Goal: Task Accomplishment & Management: Manage account settings

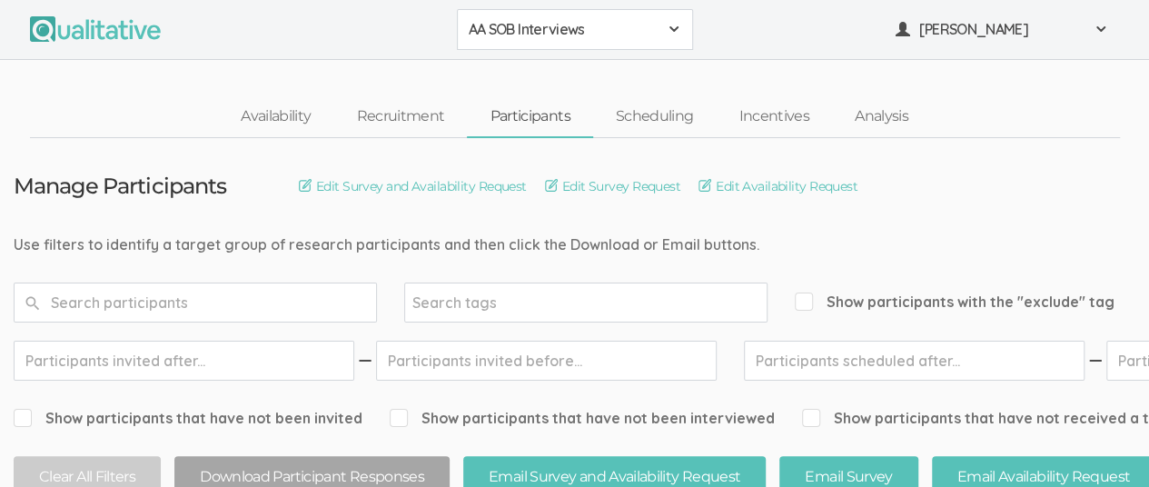
click at [672, 30] on span at bounding box center [674, 29] width 15 height 15
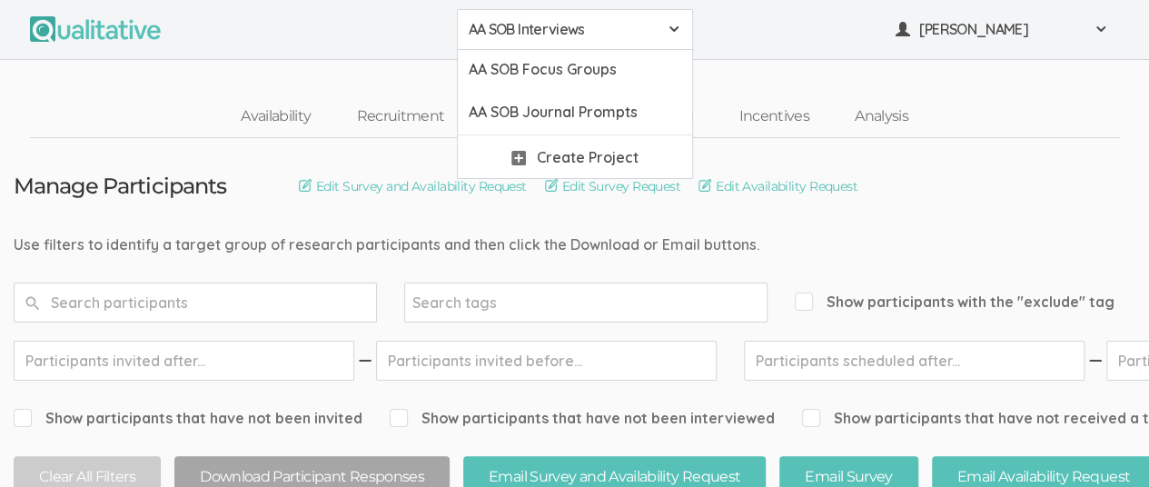
click at [509, 32] on span "AA SOB Interviews" at bounding box center [563, 29] width 189 height 21
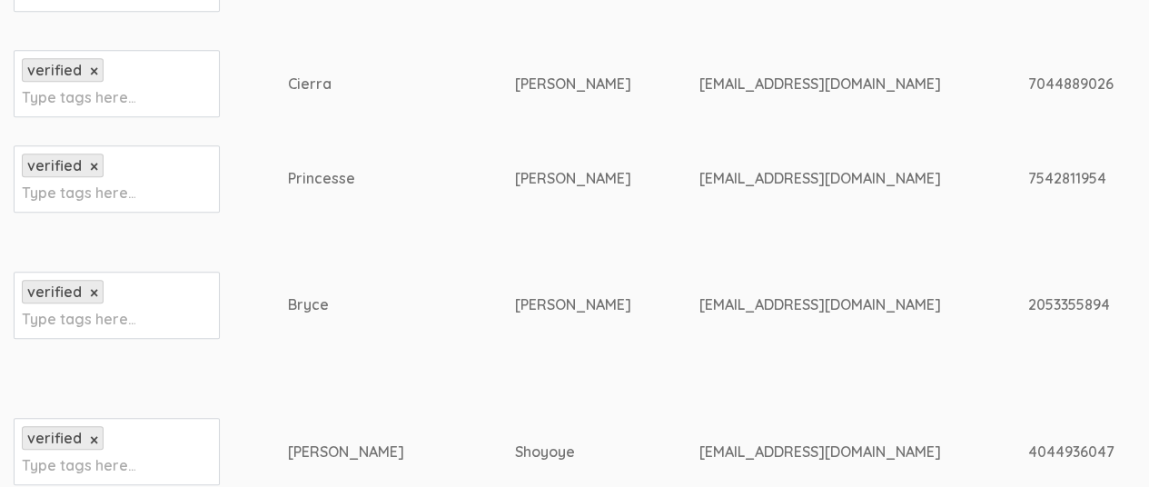
scroll to position [908, 0]
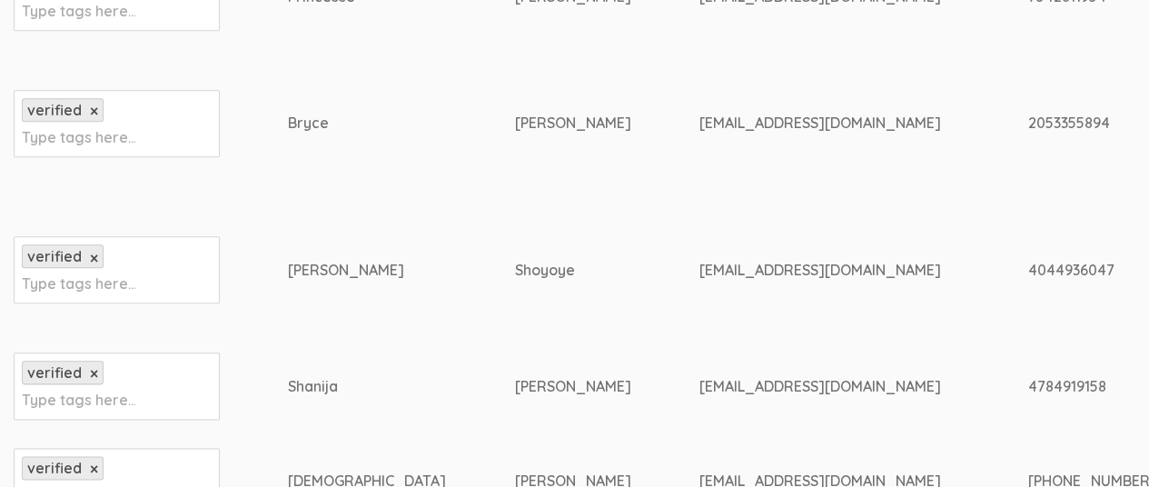
drag, startPoint x: 529, startPoint y: 270, endPoint x: 693, endPoint y: 268, distance: 164.4
click at [698, 268] on div "[EMAIL_ADDRESS][DOMAIN_NAME]" at bounding box center [828, 270] width 261 height 21
copy div "[EMAIL_ADDRESS][DOMAIN_NAME]"
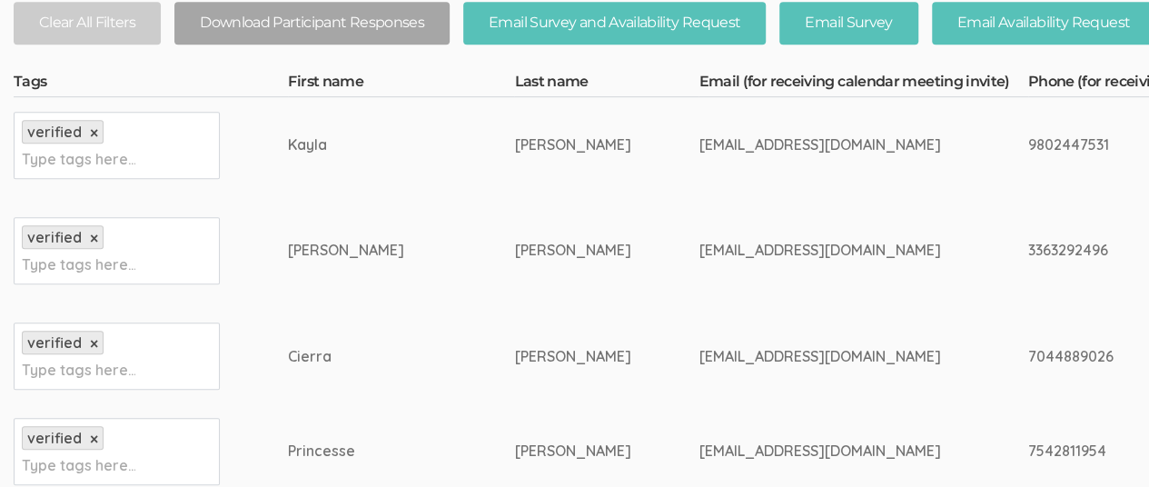
scroll to position [363, 0]
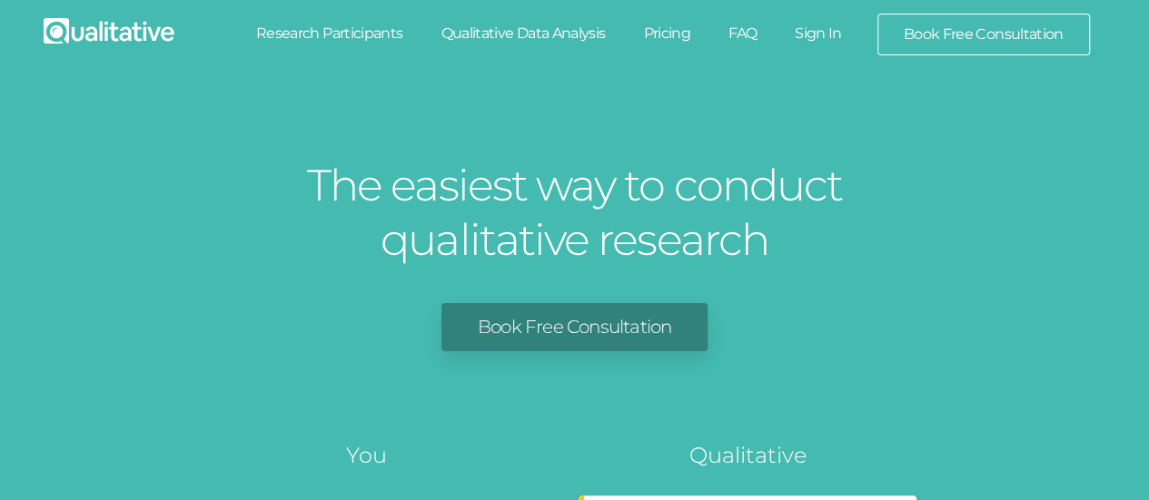
click at [819, 34] on link "Sign In" at bounding box center [818, 34] width 85 height 40
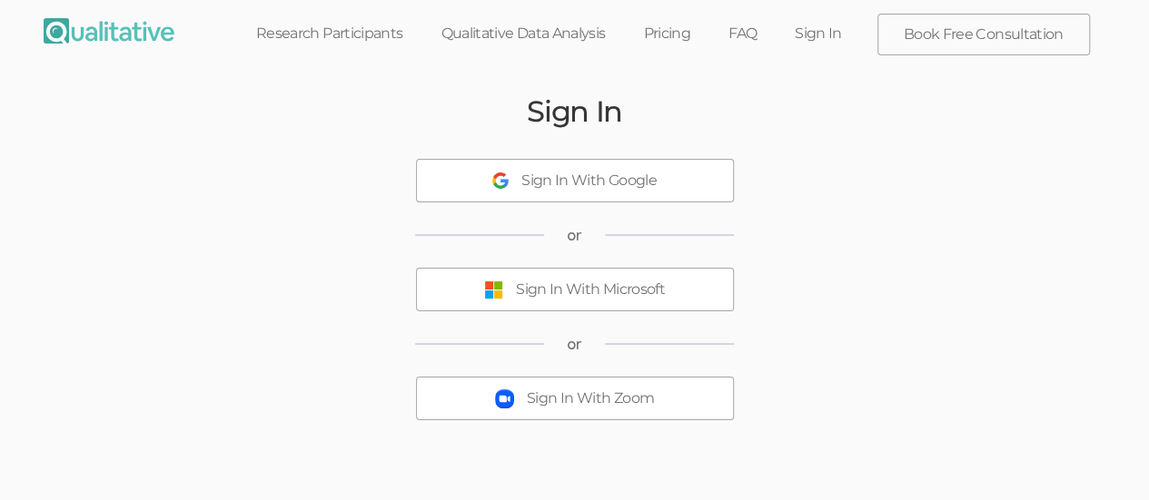
click at [577, 304] on button "Sign In With Microsoft" at bounding box center [575, 290] width 318 height 44
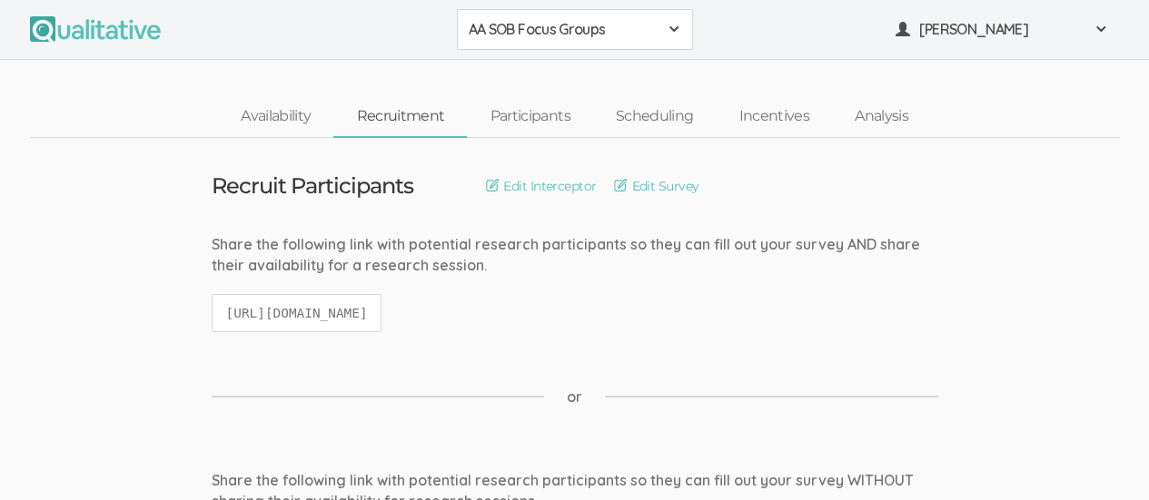
click at [701, 291] on div "Share the following link with potential research participants so they can fill …" at bounding box center [575, 292] width 754 height 116
click at [683, 29] on button "AA SOB Focus Groups" at bounding box center [575, 29] width 236 height 41
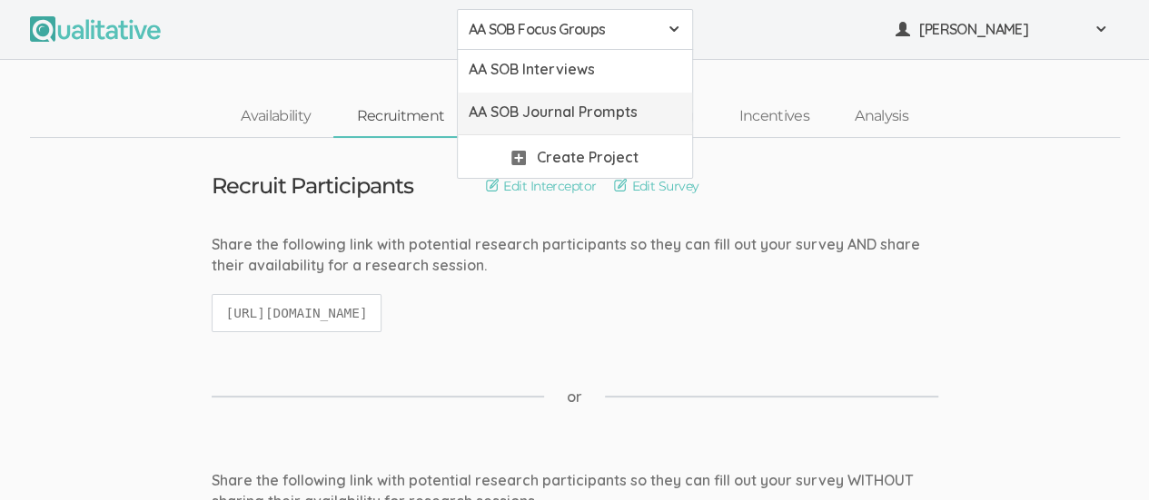
click at [638, 114] on span "AA SOB Journal Prompts" at bounding box center [575, 112] width 213 height 21
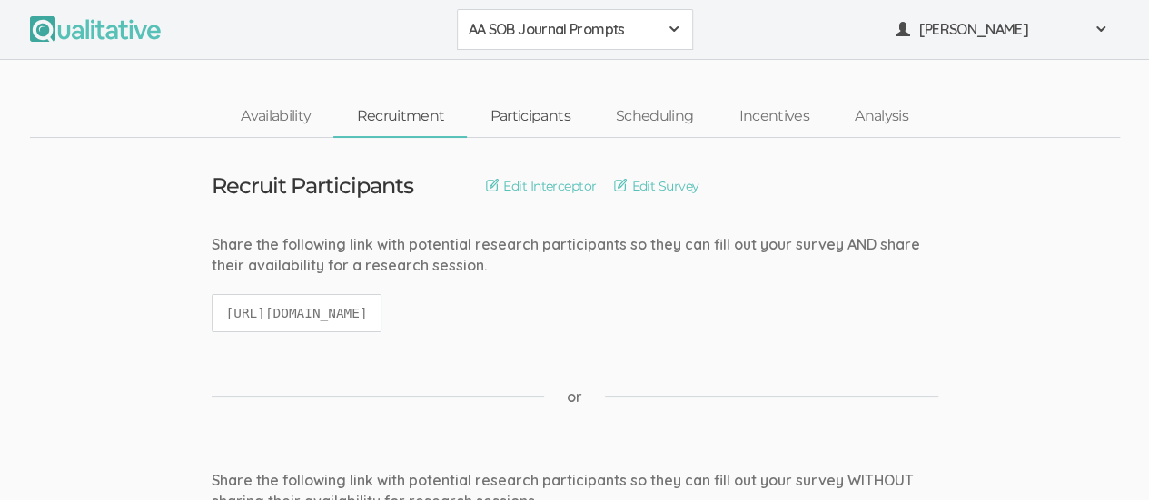
click at [534, 127] on link "Participants" at bounding box center [529, 116] width 125 height 39
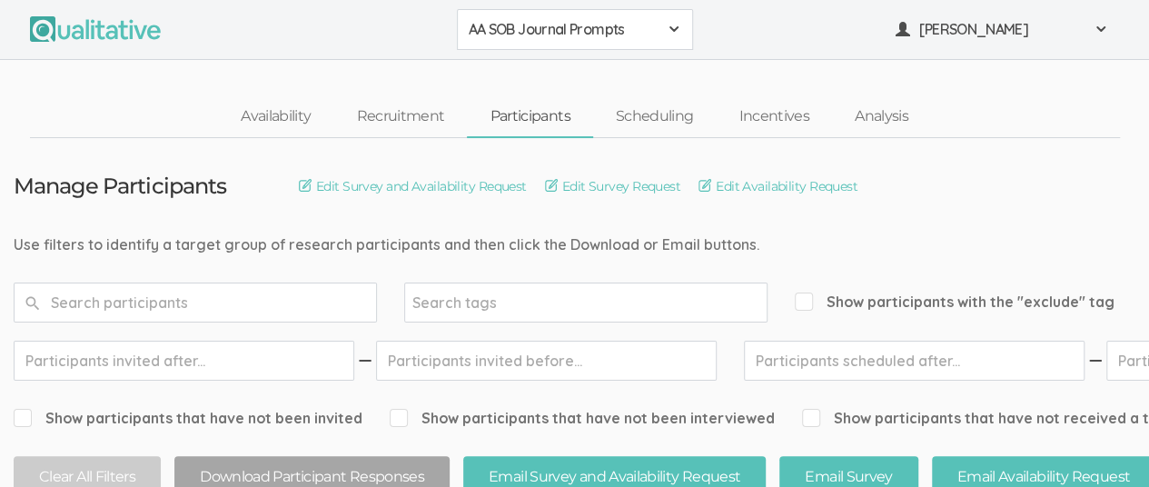
click at [676, 32] on span at bounding box center [674, 29] width 15 height 15
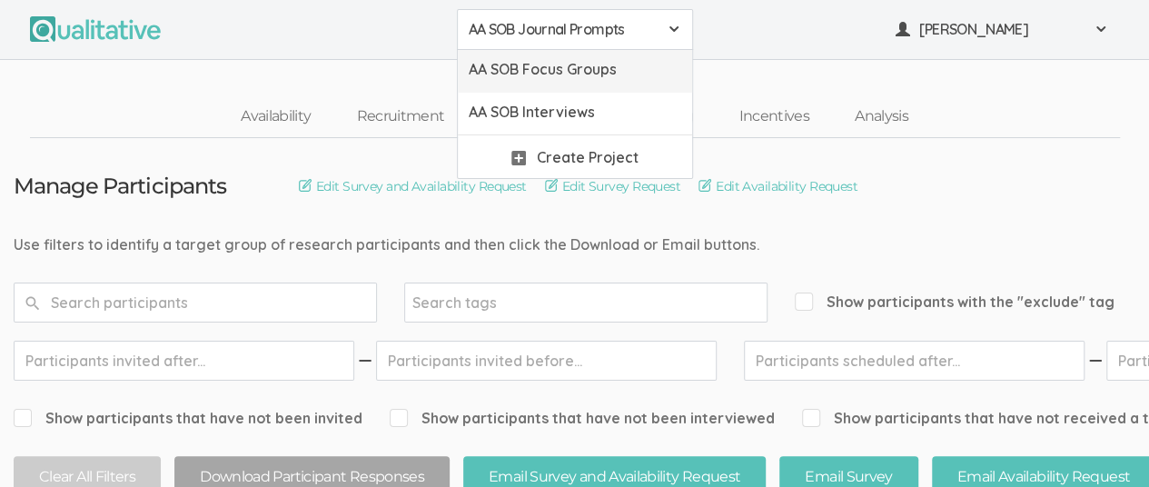
click at [638, 75] on span "AA SOB Focus Groups" at bounding box center [575, 69] width 213 height 21
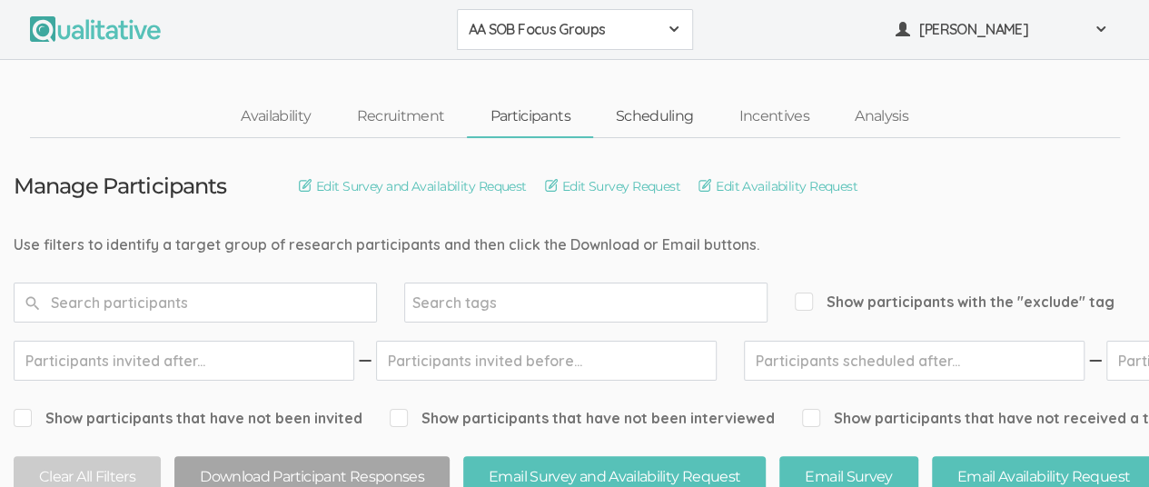
click at [668, 117] on link "Scheduling" at bounding box center [655, 116] width 124 height 39
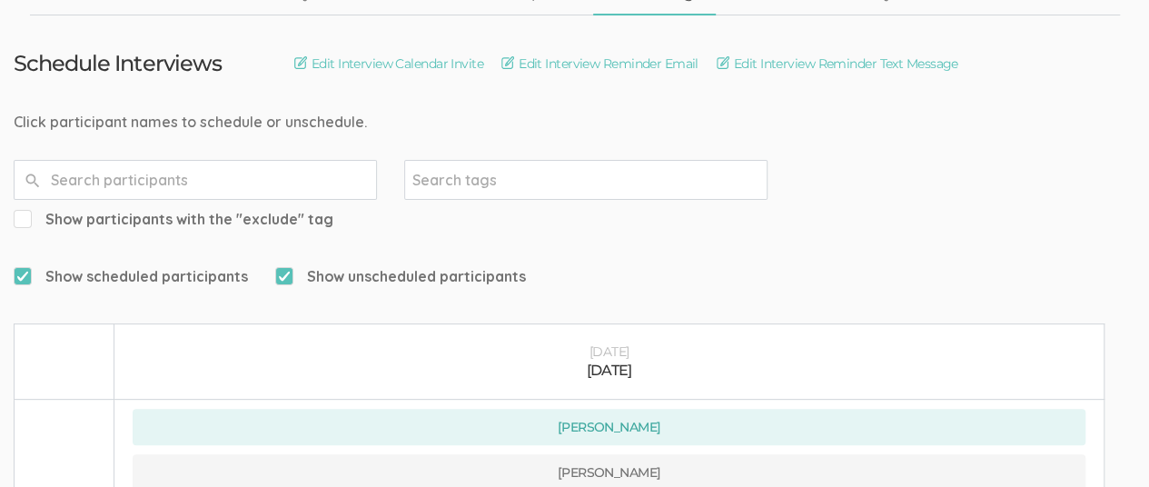
scroll to position [323, 0]
